Goal: Task Accomplishment & Management: Manage account settings

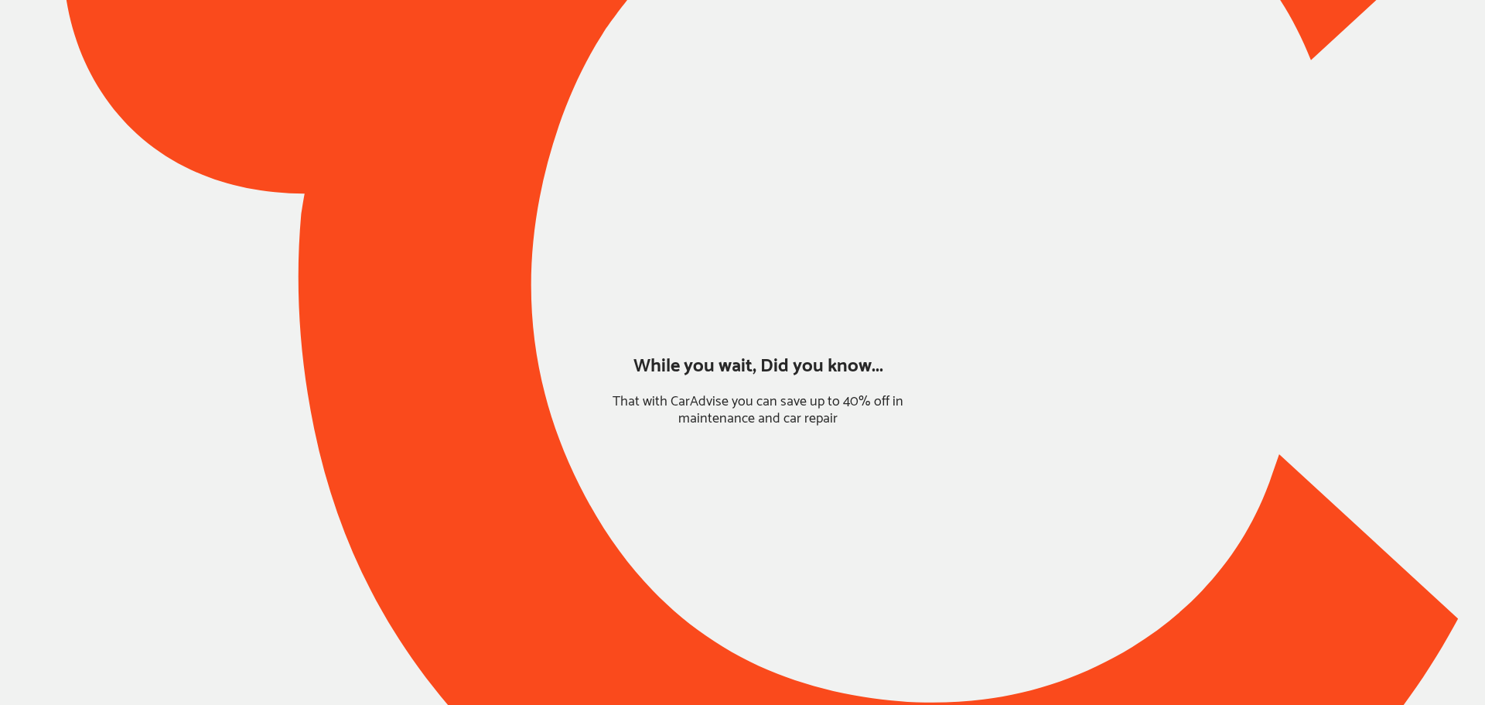
type input "*****"
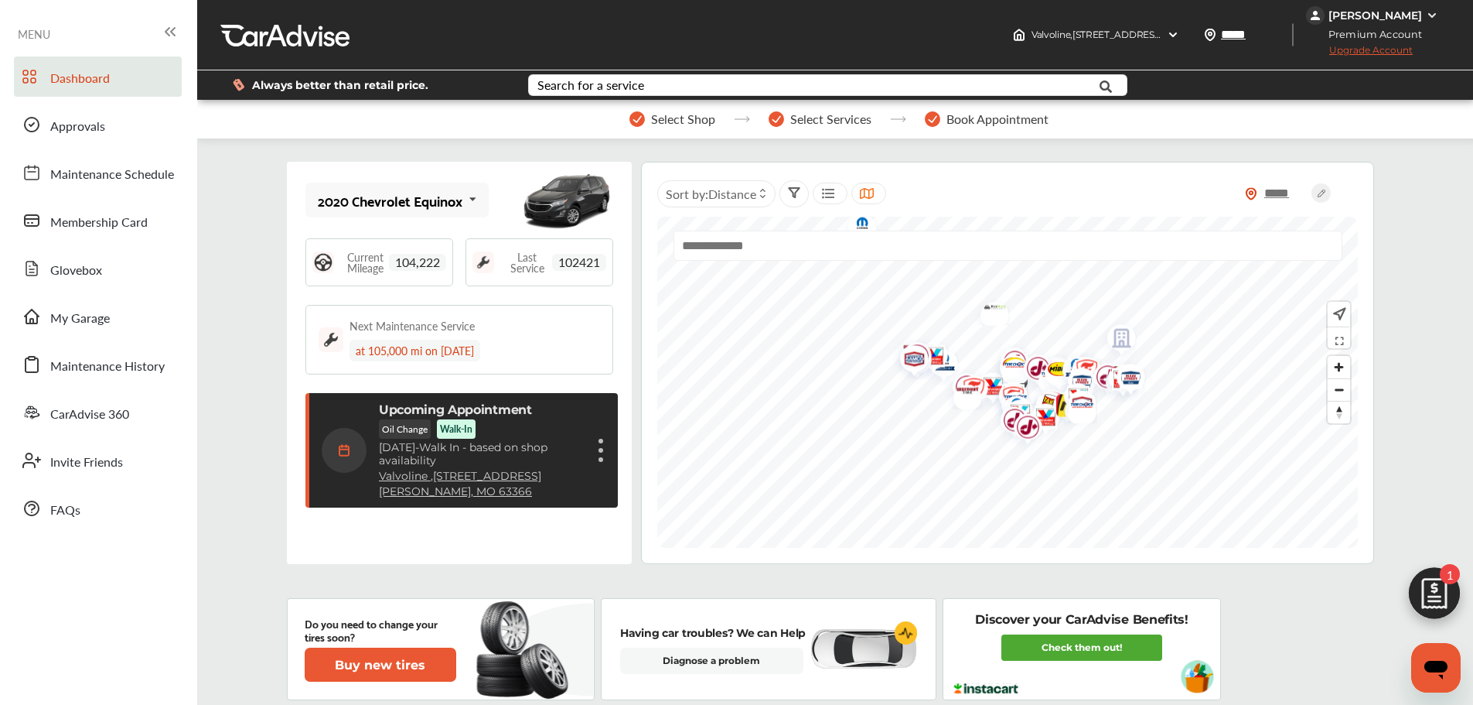
click at [135, 323] on link "My Garage" at bounding box center [98, 316] width 168 height 40
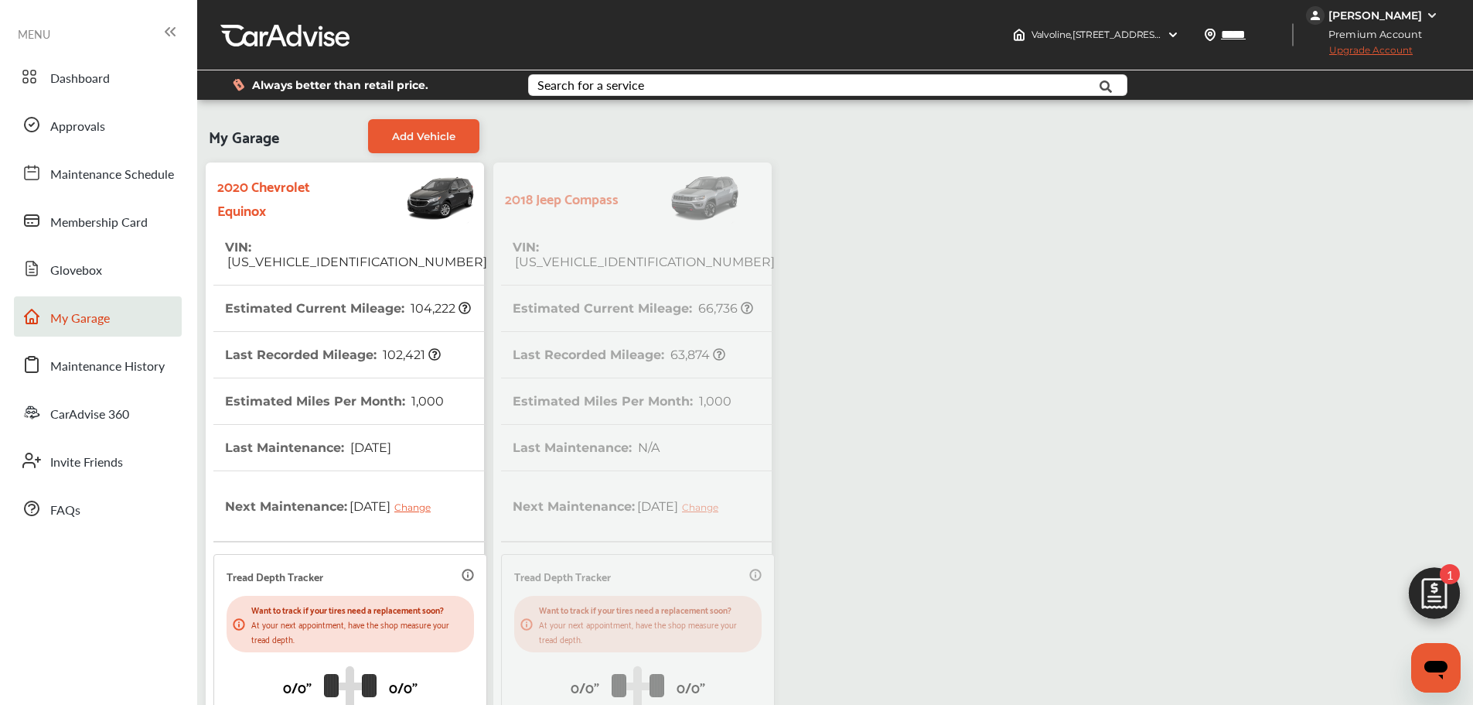
click at [538, 244] on div "2020 Chevrolet Equinox VIN : [US_VEHICLE_IDENTIFICATION_NUMBER] Estimated Curre…" at bounding box center [488, 516] width 575 height 717
click at [581, 247] on div "2020 Chevrolet Equinox VIN : [US_VEHICLE_IDENTIFICATION_NUMBER] Estimated Curre…" at bounding box center [488, 516] width 575 height 717
